Goal: Transaction & Acquisition: Purchase product/service

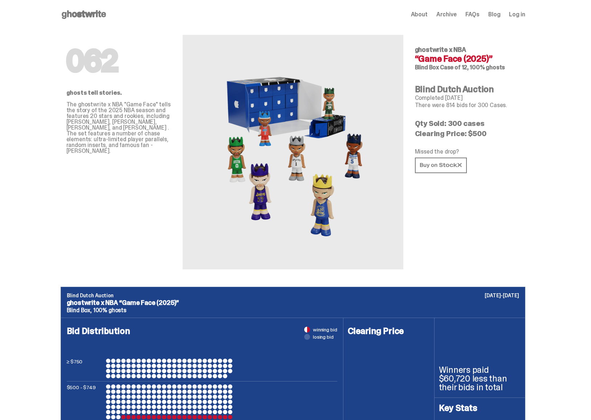
click at [84, 13] on use at bounding box center [84, 14] width 44 height 9
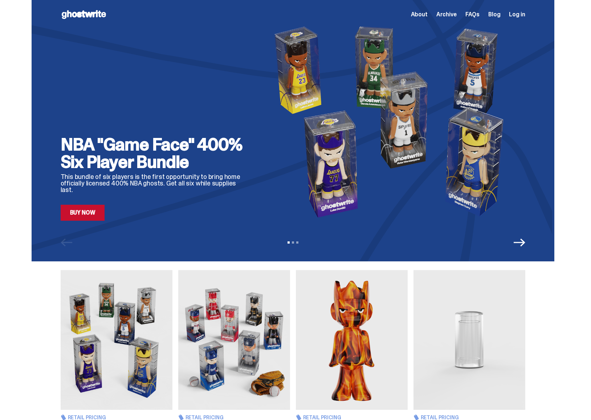
click at [98, 210] on link "Buy Now" at bounding box center [83, 213] width 44 height 16
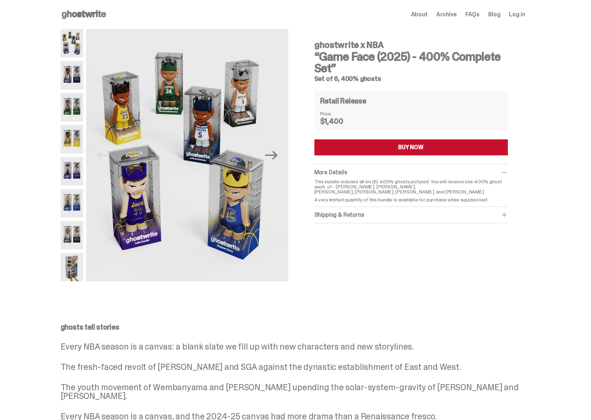
click at [484, 213] on div "Shipping & Returns" at bounding box center [410, 214] width 193 height 7
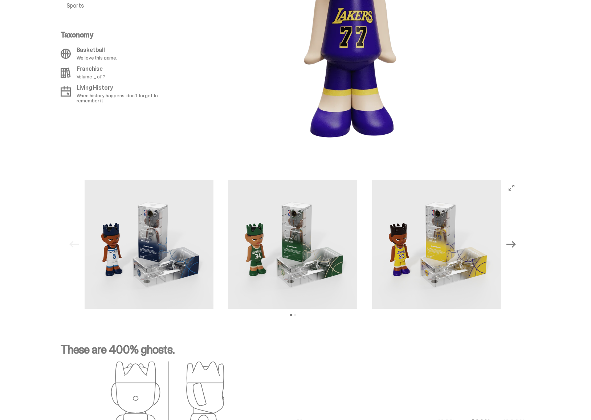
scroll to position [629, 0]
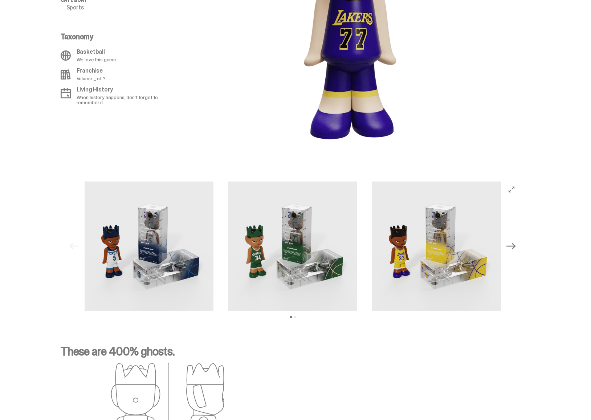
click at [519, 246] on button "Next" at bounding box center [511, 246] width 16 height 16
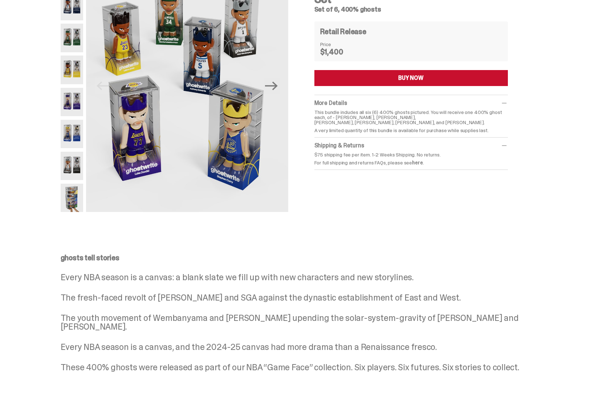
scroll to position [0, 0]
